Goal: Check status: Check status

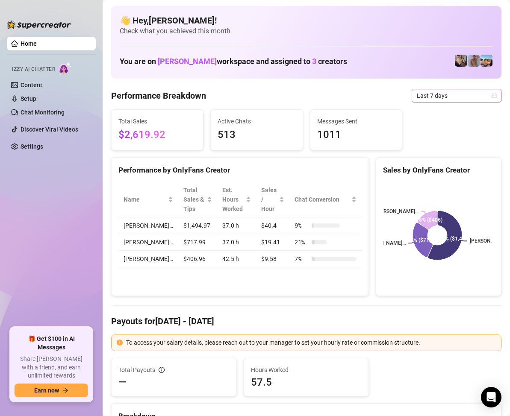
click at [477, 94] on span "Last 7 days" at bounding box center [457, 95] width 80 height 13
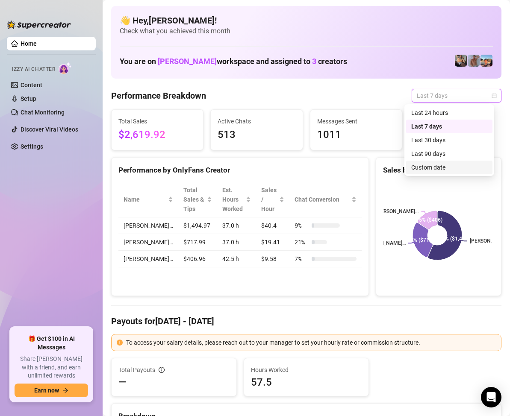
click at [425, 166] on div "Custom date" at bounding box center [449, 167] width 76 height 9
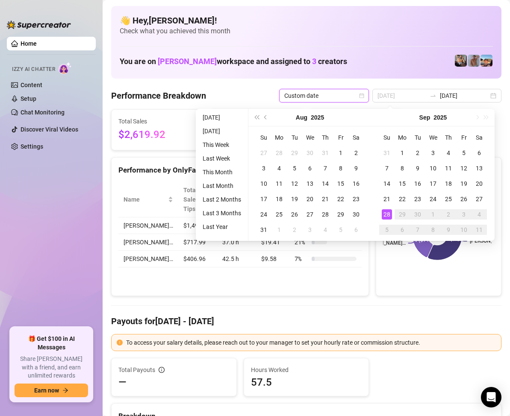
type input "[DATE]"
click at [388, 212] on div "28" at bounding box center [387, 214] width 10 height 10
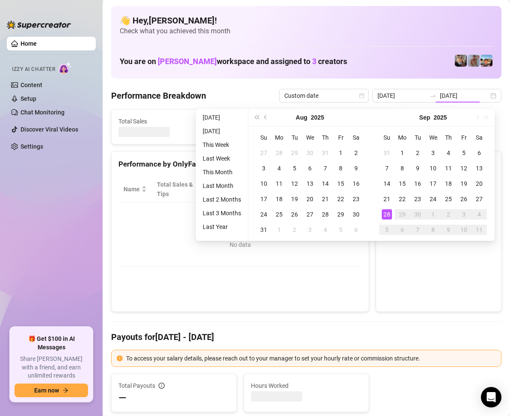
type input "[DATE]"
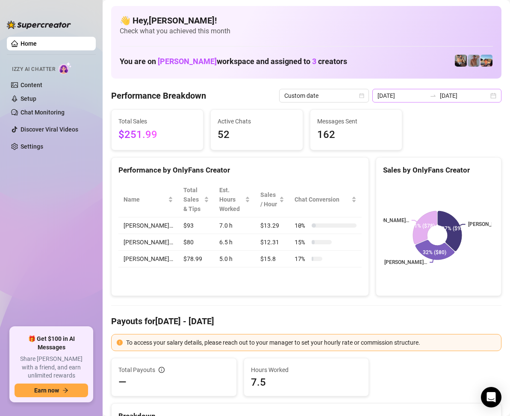
click at [490, 95] on div "[DATE] [DATE]" at bounding box center [436, 96] width 129 height 14
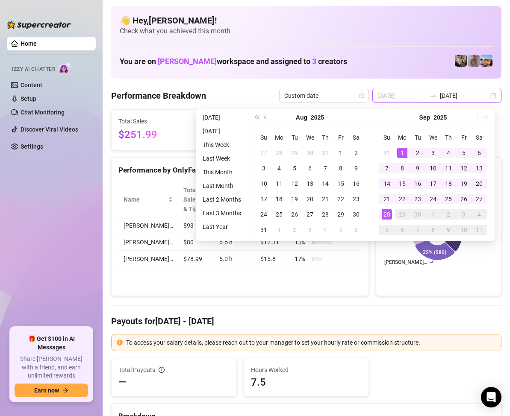
type input "[DATE]"
click at [399, 151] on div "1" at bounding box center [402, 153] width 10 height 10
type input "[DATE]"
click at [386, 210] on div "28" at bounding box center [387, 214] width 10 height 10
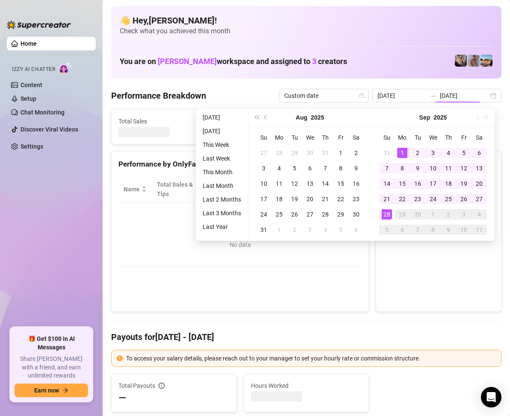
type input "[DATE]"
